Goal: Task Accomplishment & Management: Use online tool/utility

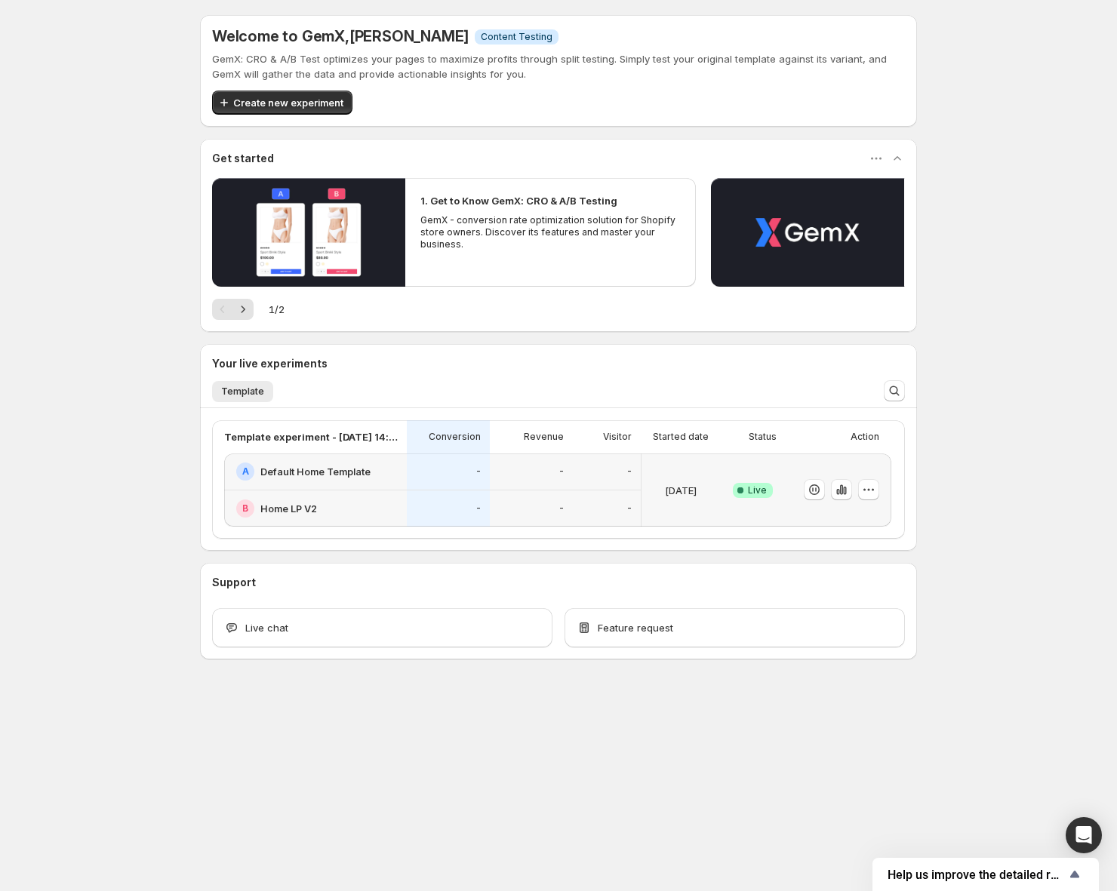
click at [848, 472] on div at bounding box center [836, 490] width 88 height 61
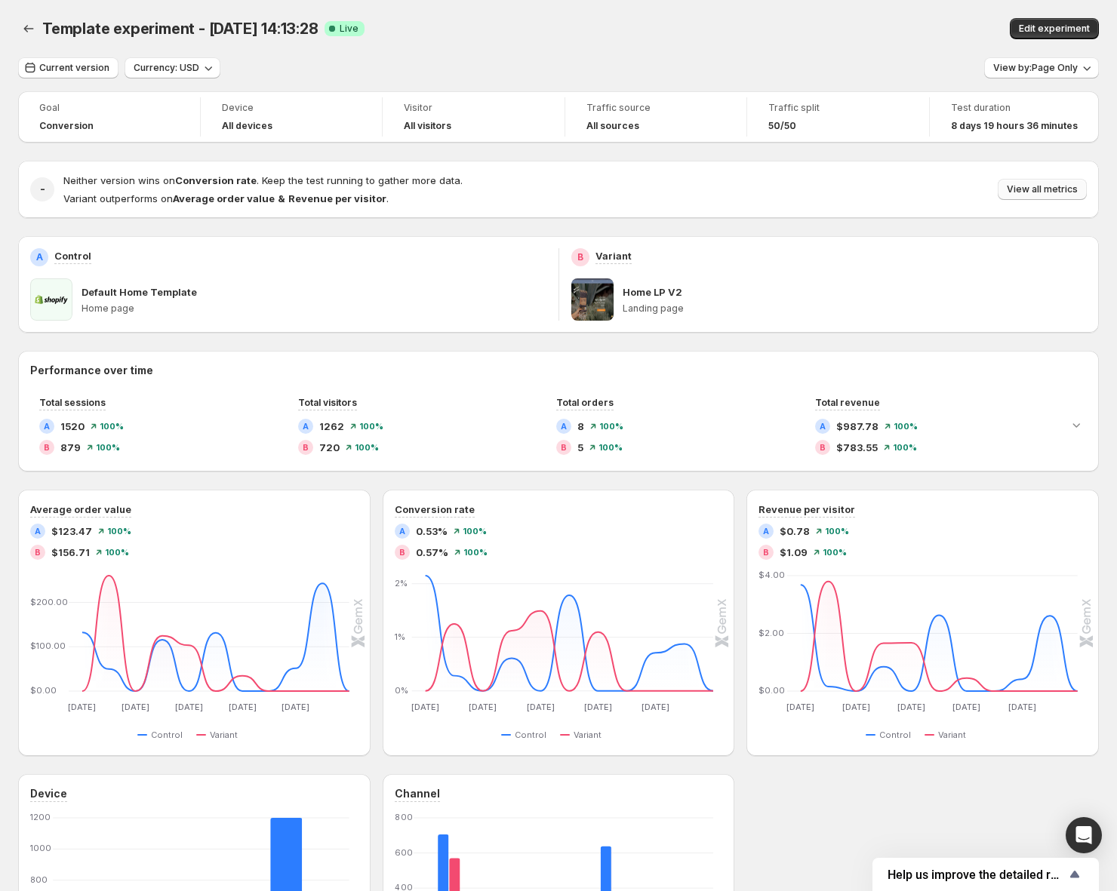
click at [1032, 191] on span "View all metrics" at bounding box center [1042, 189] width 71 height 12
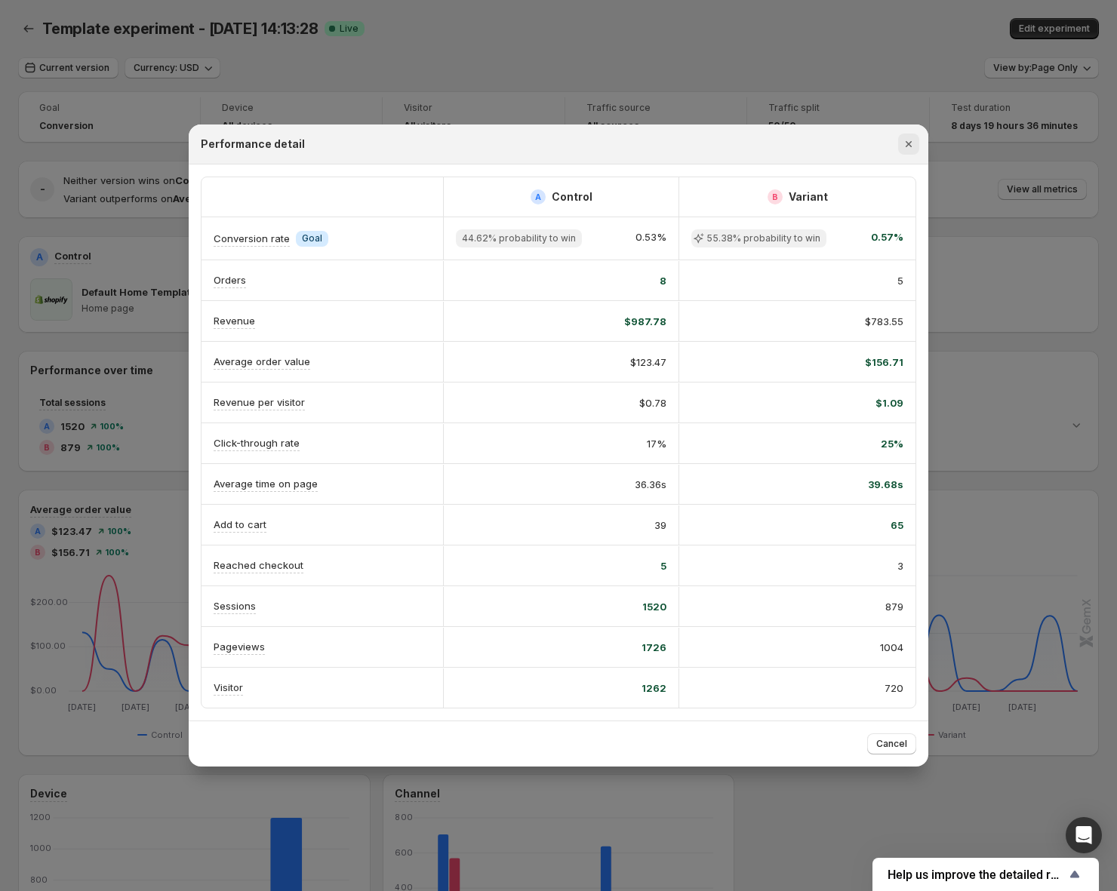
click at [905, 137] on icon "Close" at bounding box center [908, 144] width 15 height 15
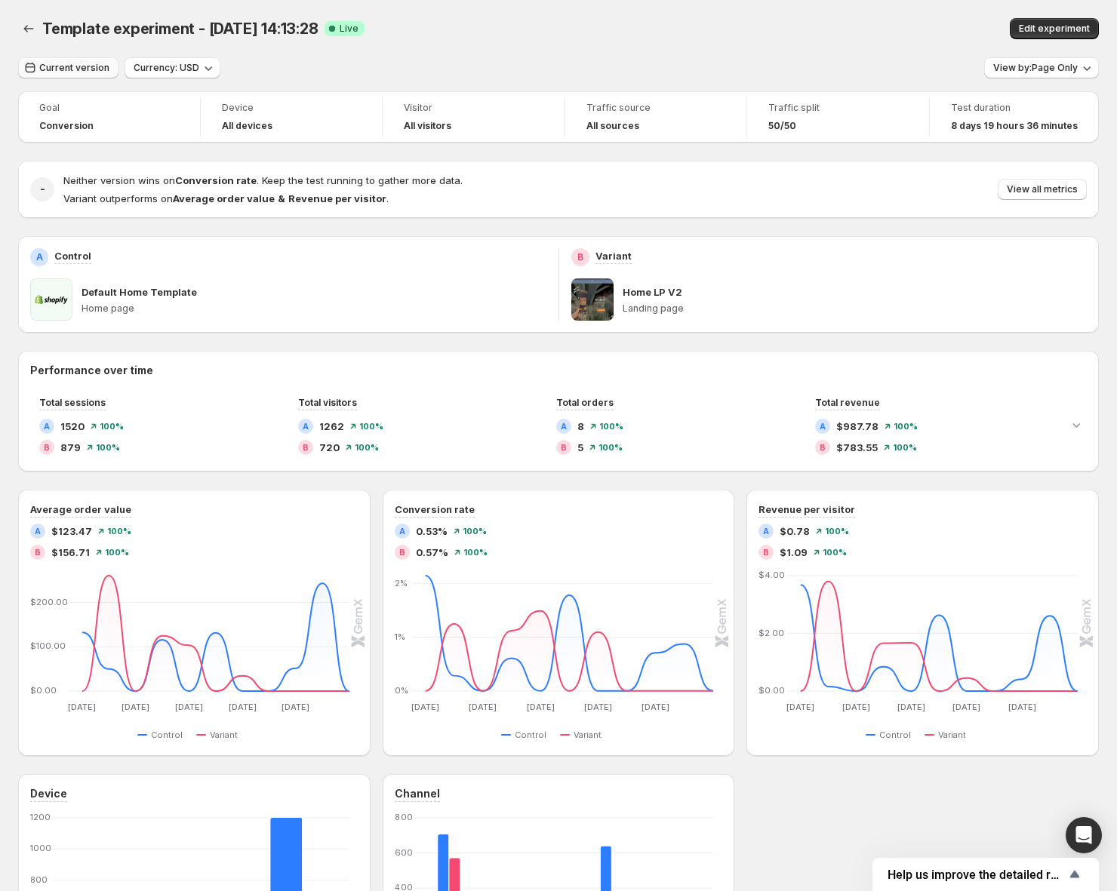
click at [74, 57] on button "Current version" at bounding box center [68, 67] width 100 height 21
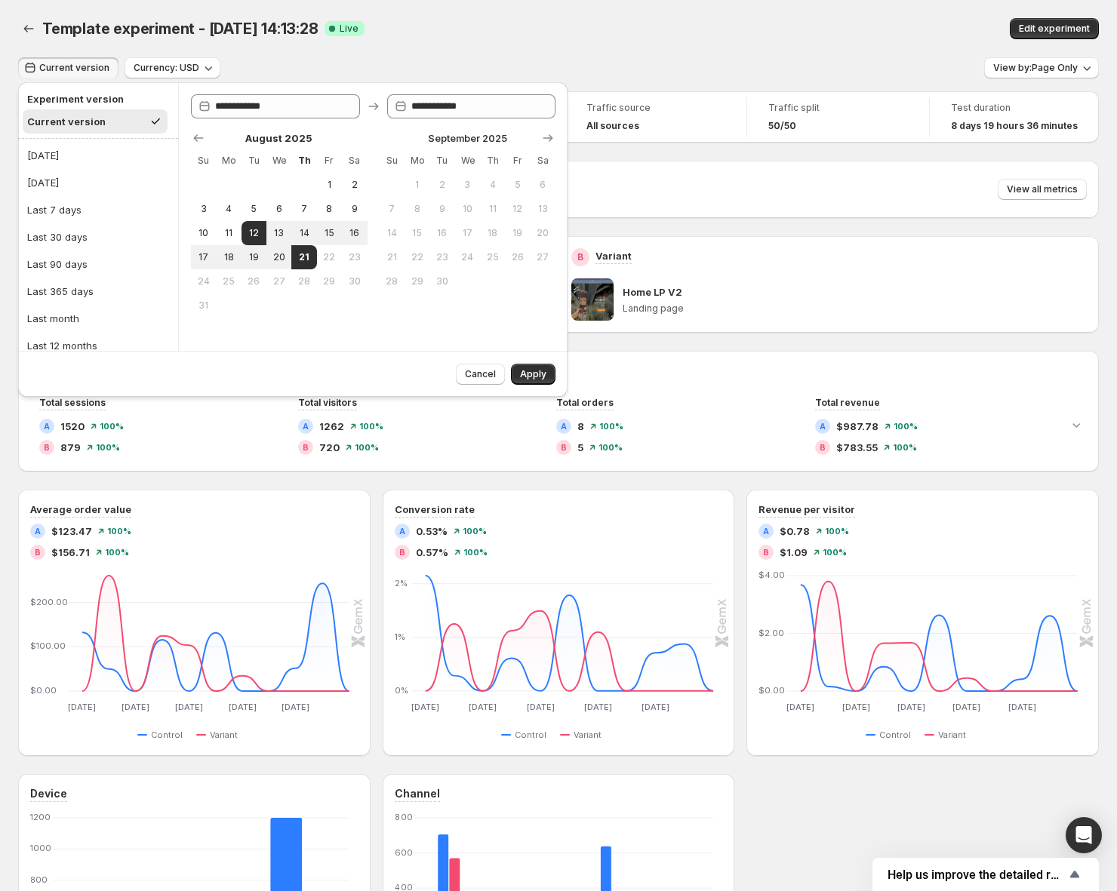
click at [69, 66] on span "Current version" at bounding box center [74, 68] width 70 height 12
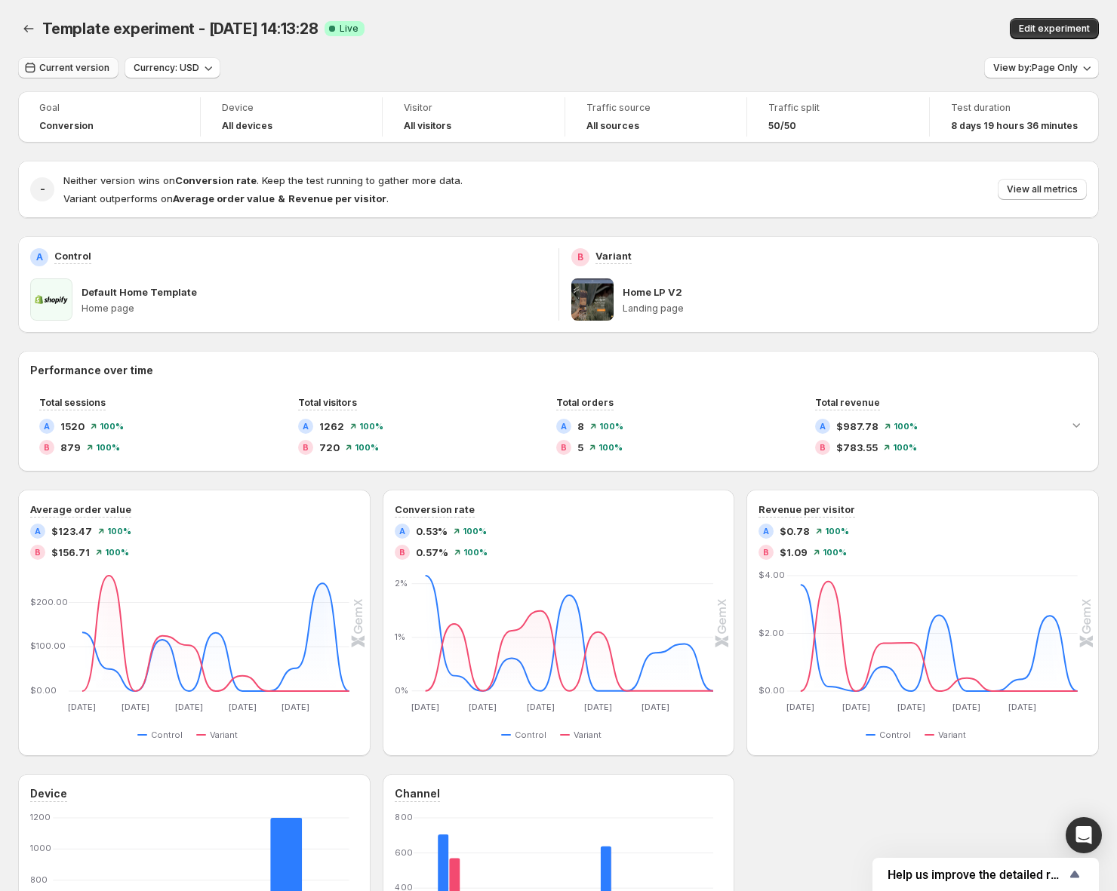
click at [69, 66] on span "Current version" at bounding box center [74, 68] width 70 height 12
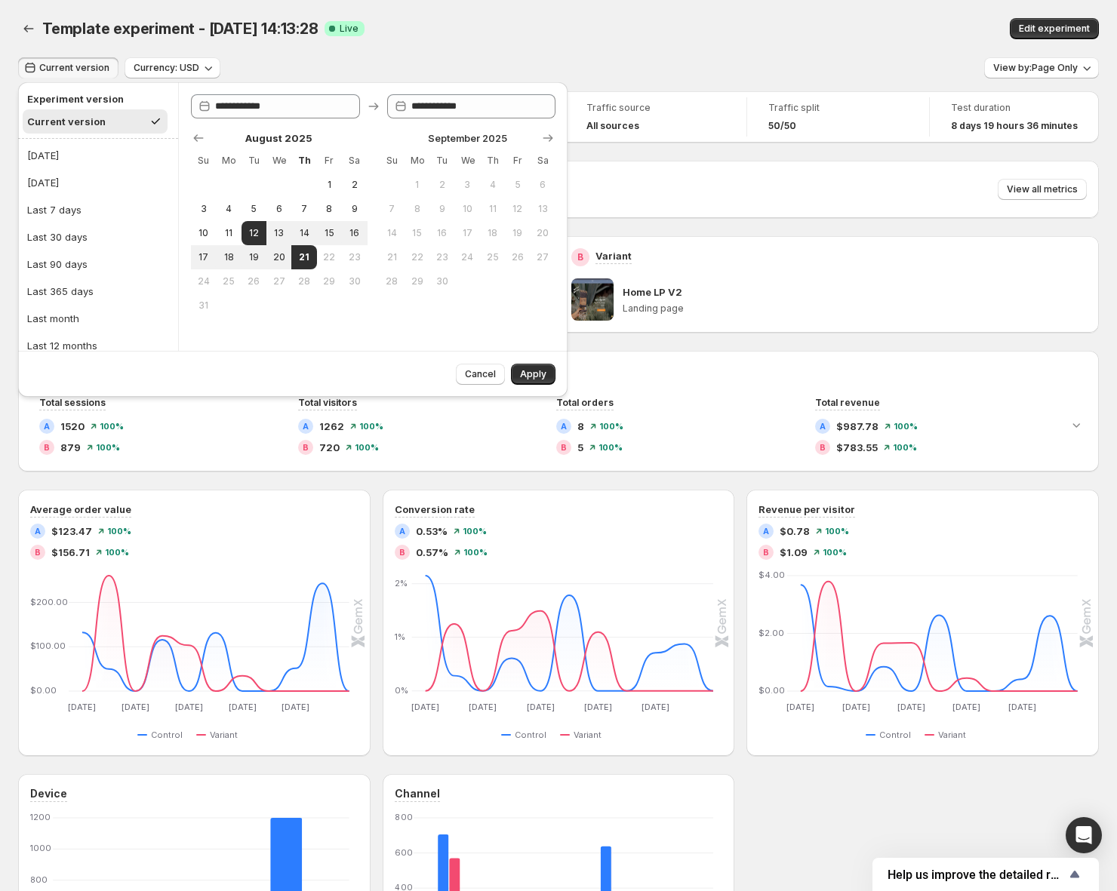
click at [69, 65] on span "Current version" at bounding box center [74, 68] width 70 height 12
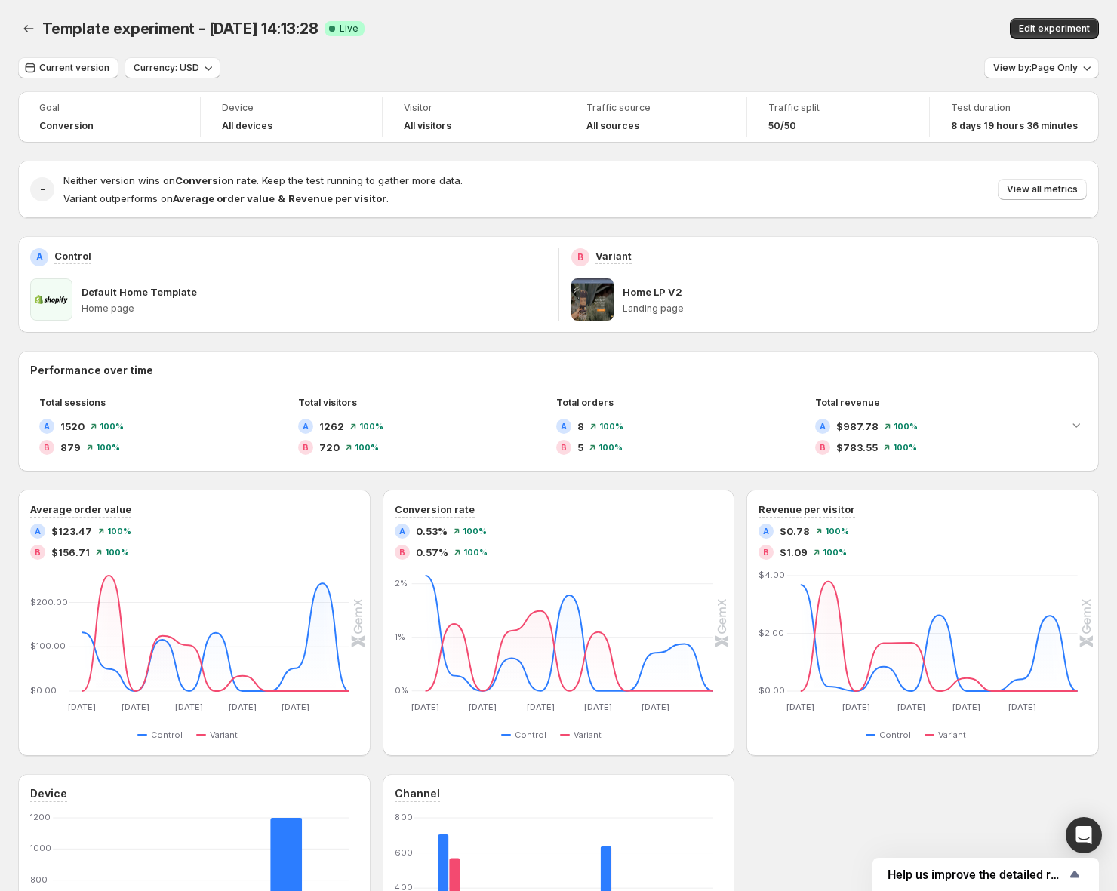
click at [987, 122] on span "8 days 19 hours 36 minutes" at bounding box center [1014, 126] width 127 height 12
click at [1017, 64] on span "View by: Page Only" at bounding box center [1035, 68] width 85 height 12
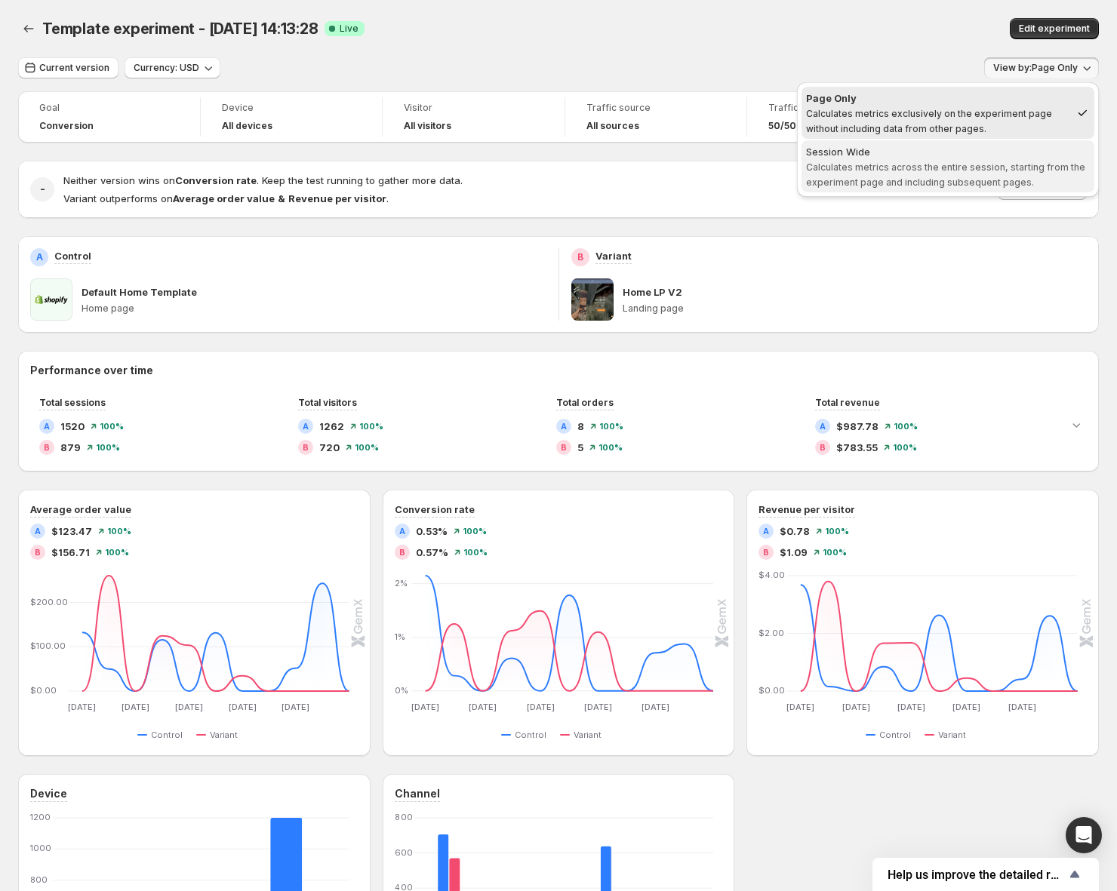
click at [914, 163] on span "Calculates metrics across the entire session, starting from the experiment page…" at bounding box center [945, 174] width 279 height 26
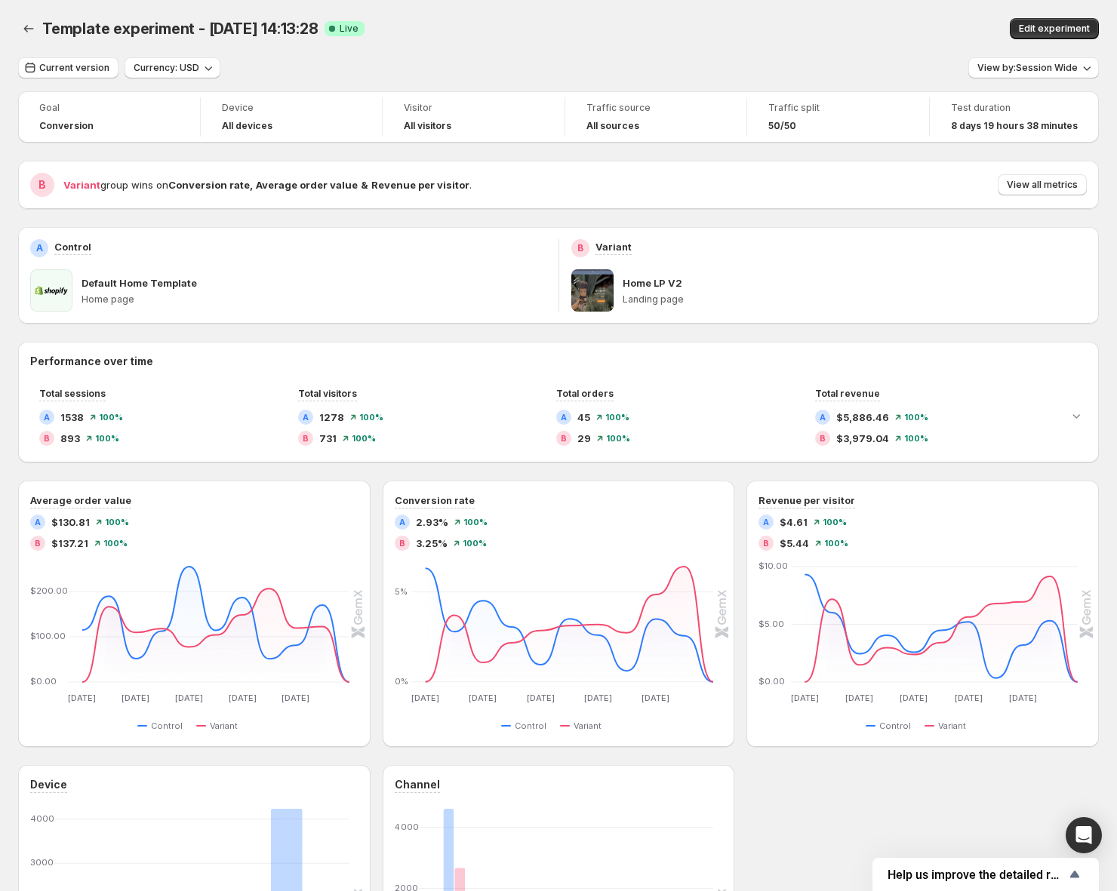
click at [671, 288] on p "Home LP V2" at bounding box center [653, 282] width 60 height 15
click at [51, 82] on div "Current version Currency: USD View by: Session Wide Goal Conversion Device All …" at bounding box center [558, 559] width 1081 height 1004
click at [62, 70] on span "Current version" at bounding box center [74, 68] width 70 height 12
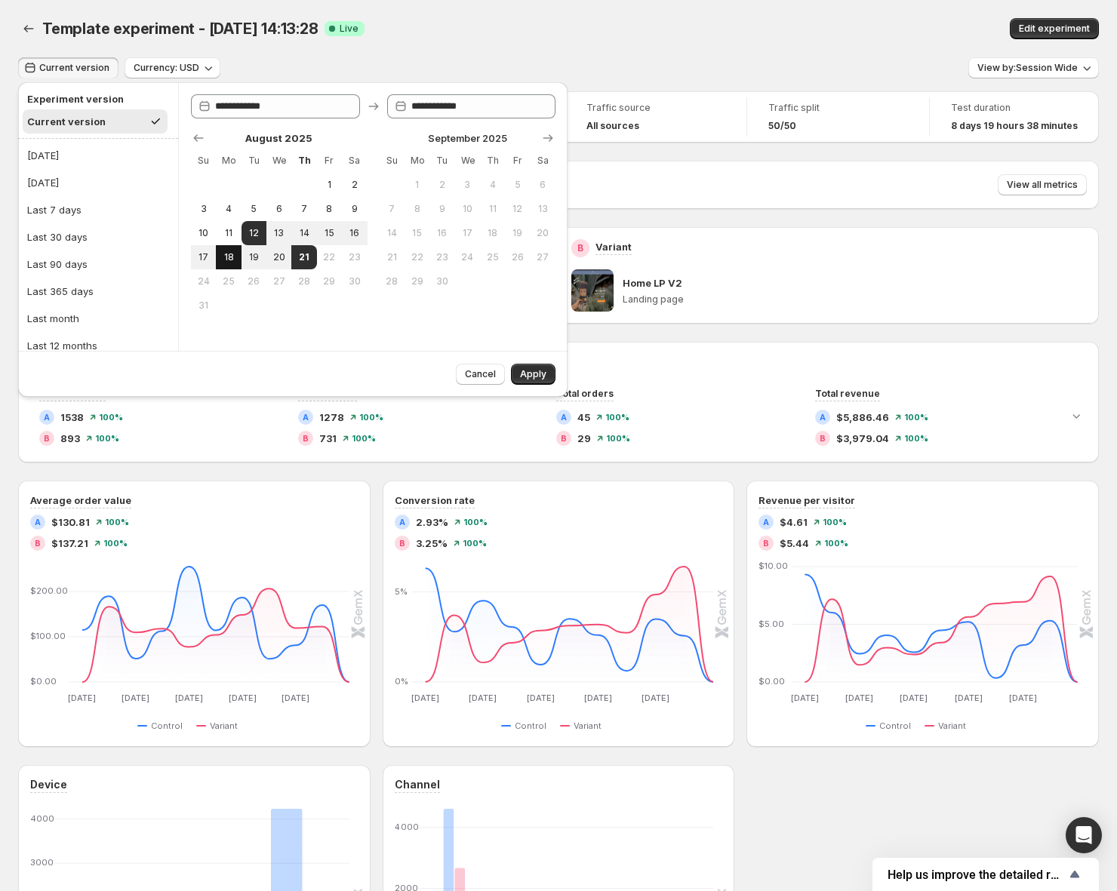
click at [227, 266] on button "18" at bounding box center [228, 257] width 25 height 24
type input "**********"
click at [303, 265] on button "21" at bounding box center [303, 257] width 25 height 24
type input "**********"
click at [527, 367] on button "Apply" at bounding box center [533, 374] width 45 height 21
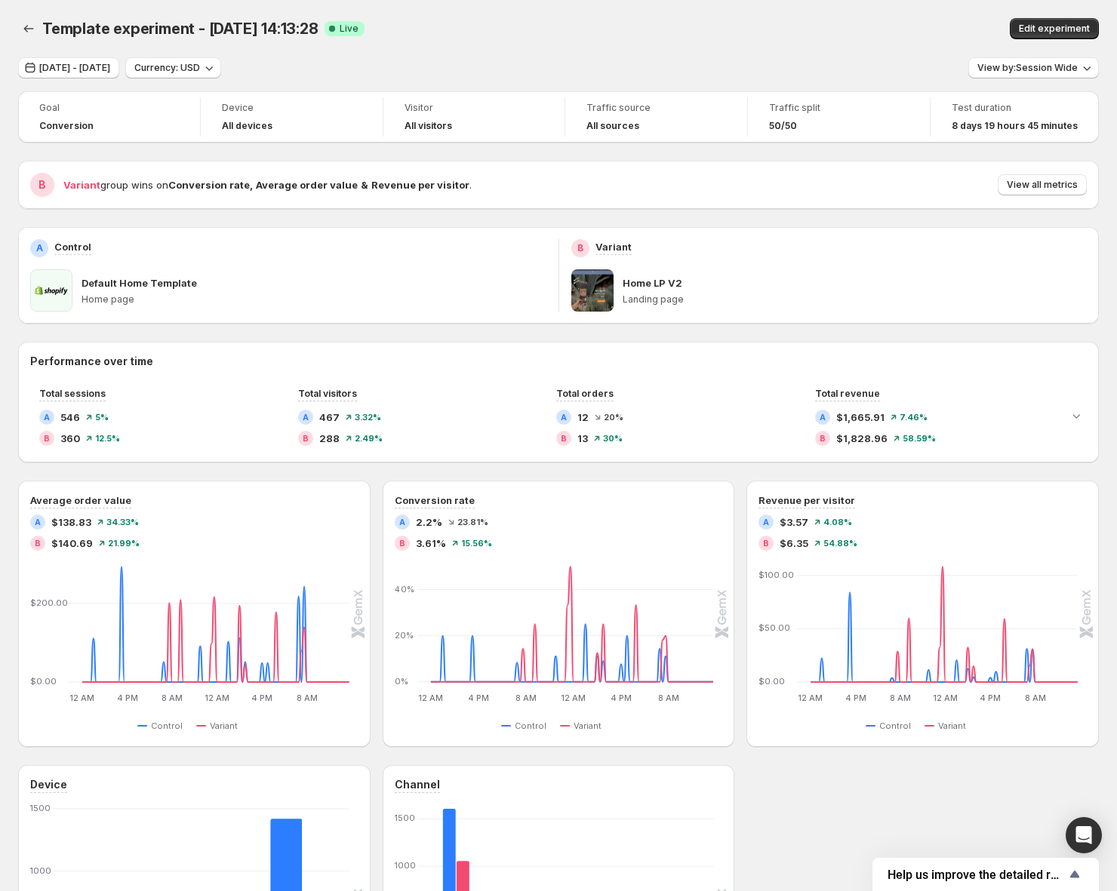
click at [837, 121] on div "50/50" at bounding box center [839, 126] width 140 height 12
click at [1068, 35] on button "Edit experiment" at bounding box center [1054, 28] width 89 height 21
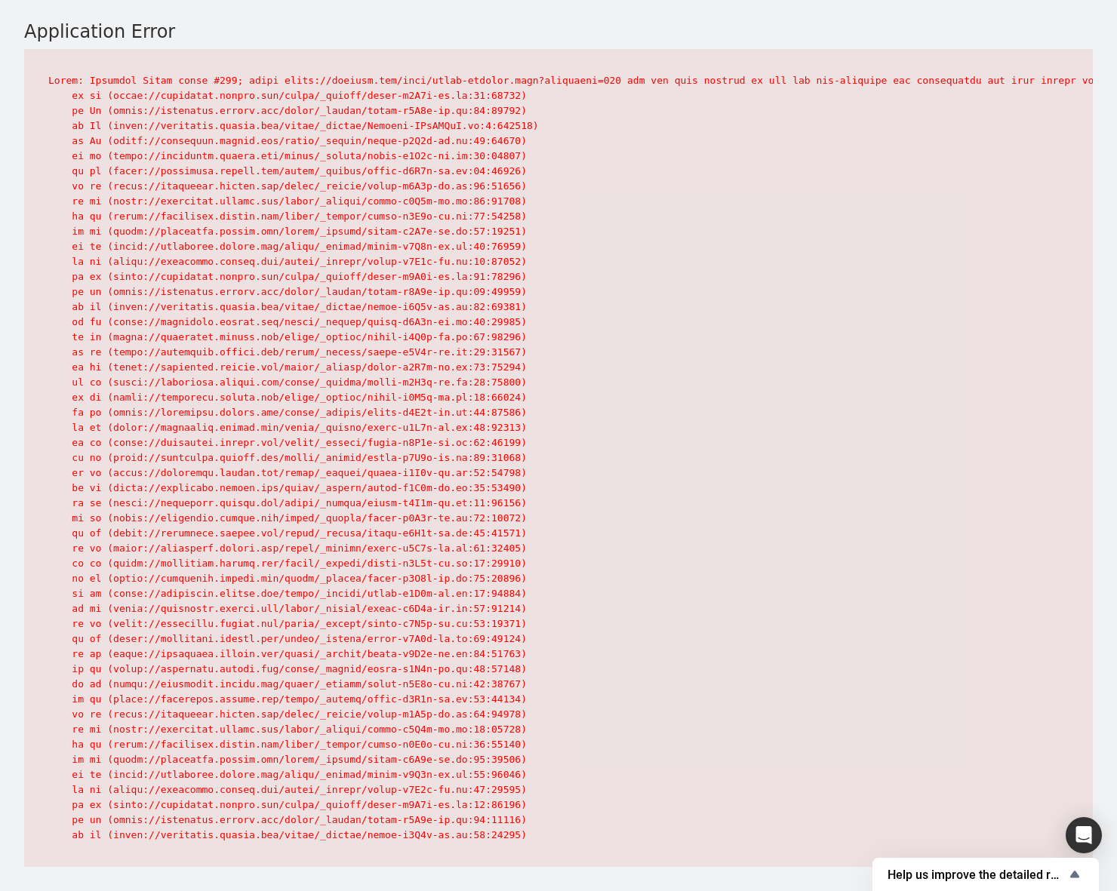
scroll to position [10, 0]
